Goal: Information Seeking & Learning: Check status

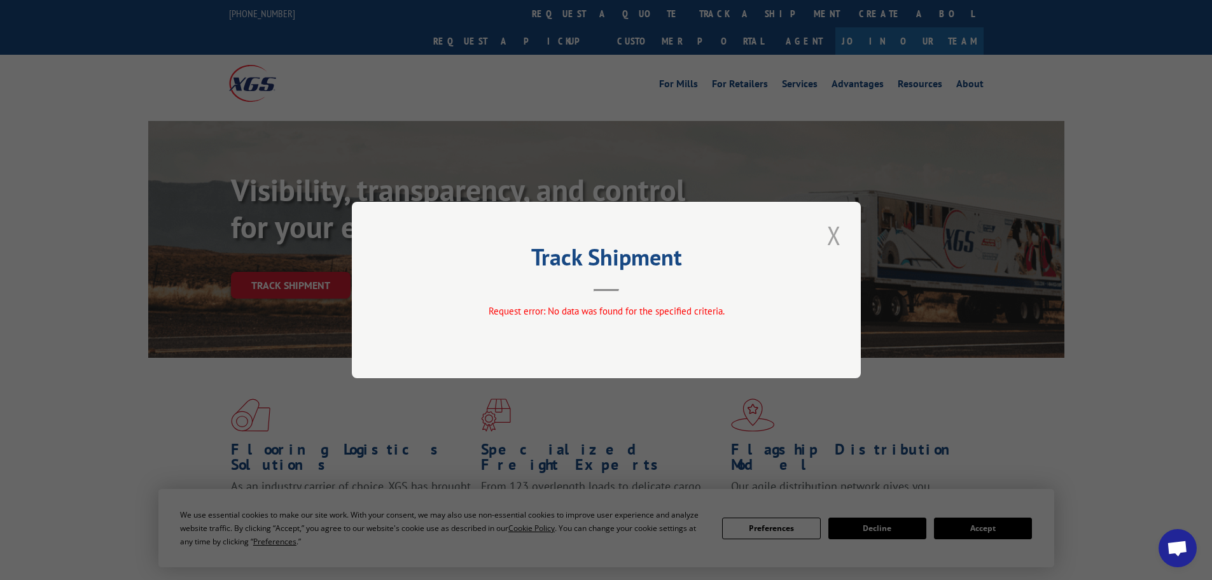
click at [836, 230] on button "Close modal" at bounding box center [834, 235] width 22 height 35
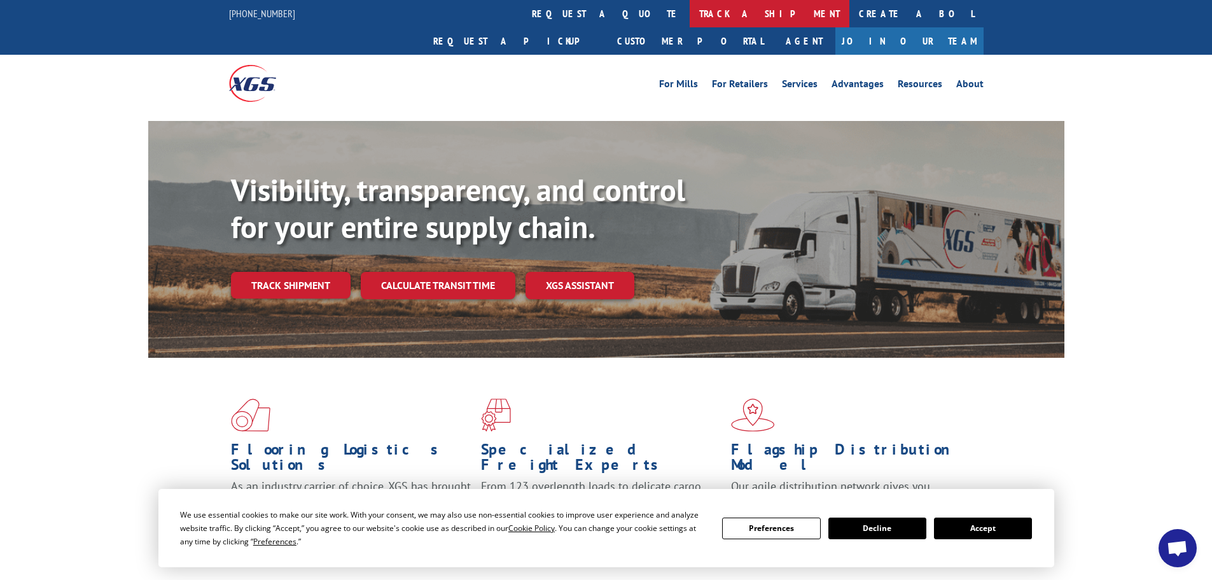
click at [690, 13] on link "track a shipment" at bounding box center [770, 13] width 160 height 27
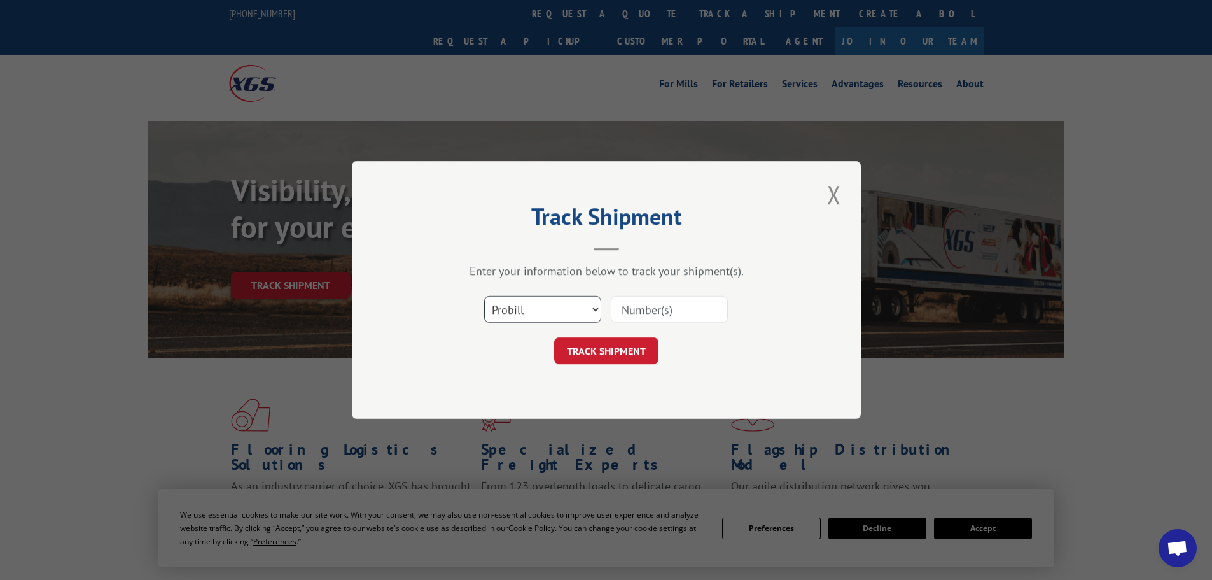
click at [564, 309] on select "Select category... Probill BOL PO" at bounding box center [542, 309] width 117 height 27
select select "po"
click at [484, 296] on select "Select category... Probill BOL PO" at bounding box center [542, 309] width 117 height 27
click at [651, 308] on input at bounding box center [669, 309] width 117 height 27
paste input "07851984"
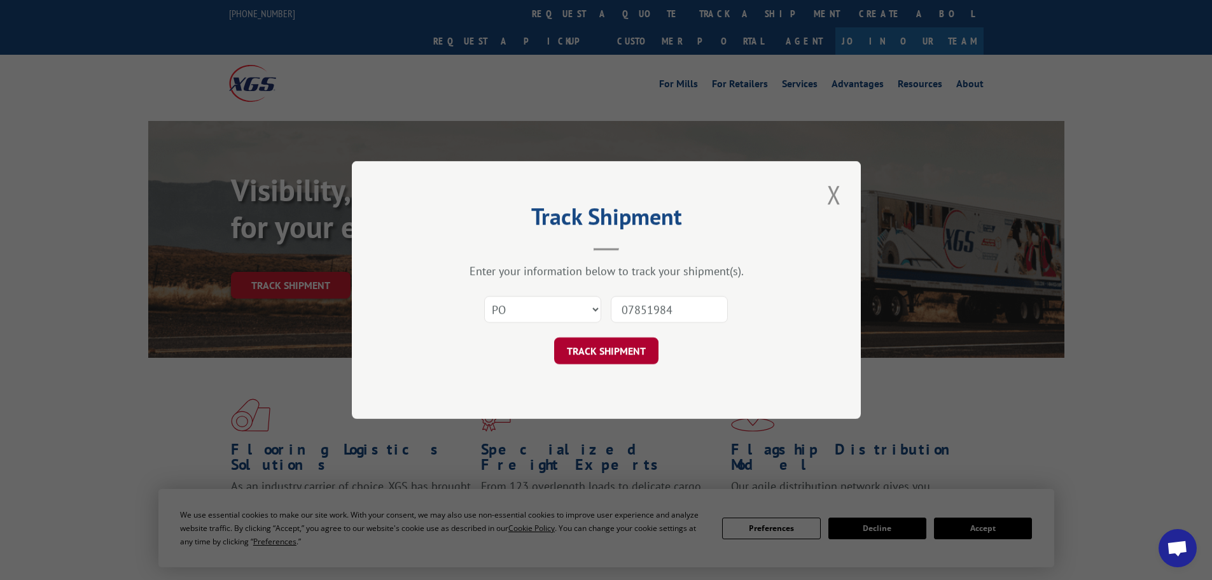
type input "07851984"
click at [620, 349] on button "TRACK SHIPMENT" at bounding box center [606, 350] width 104 height 27
